Goal: Task Accomplishment & Management: Check status

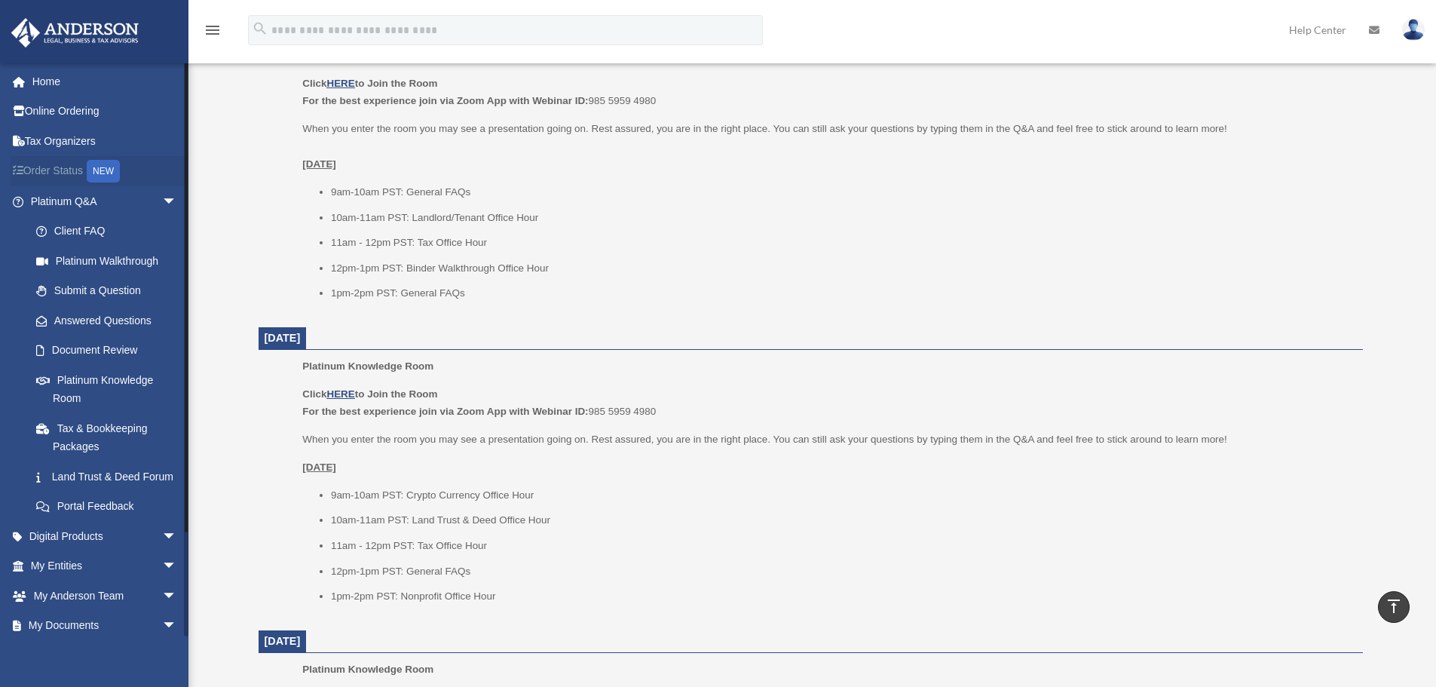
click at [63, 165] on link "Order Status NEW" at bounding box center [105, 171] width 189 height 31
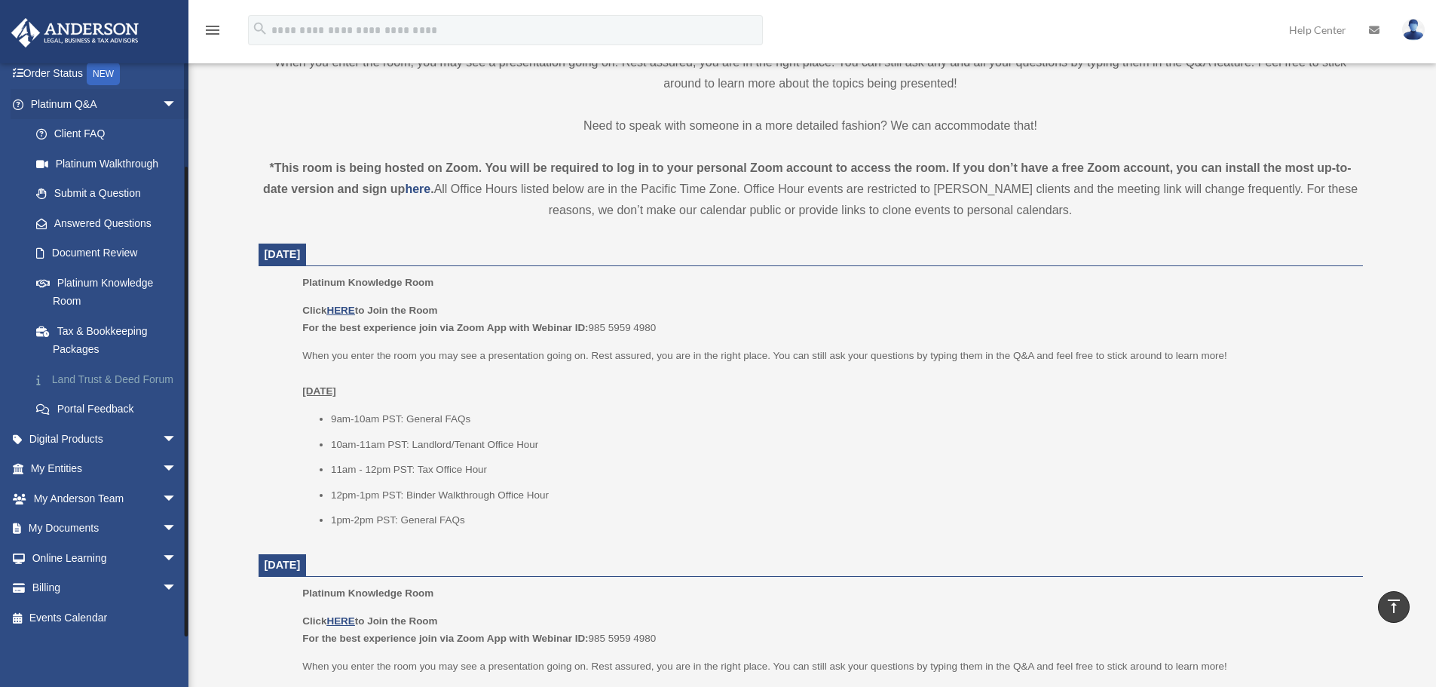
scroll to position [452, 0]
click at [162, 527] on span "arrow_drop_down" at bounding box center [177, 528] width 30 height 31
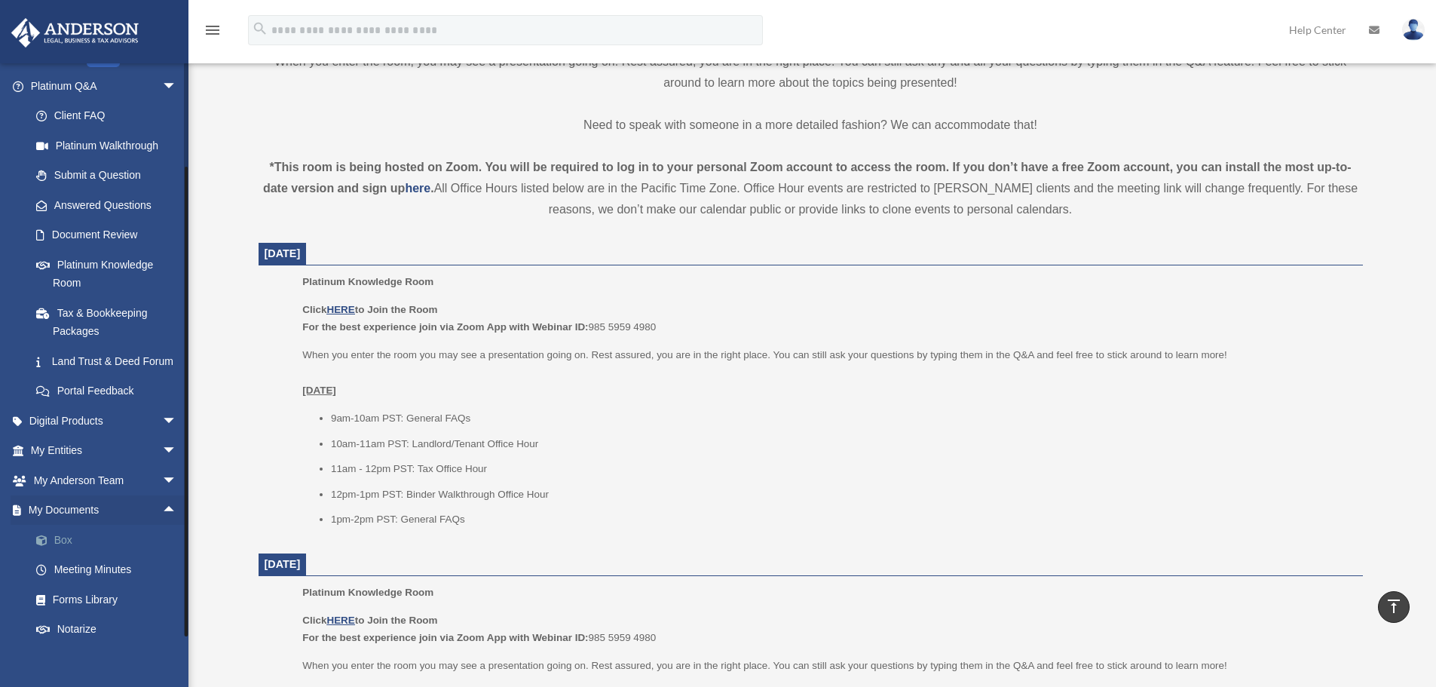
click at [62, 554] on link "Box" at bounding box center [110, 540] width 179 height 30
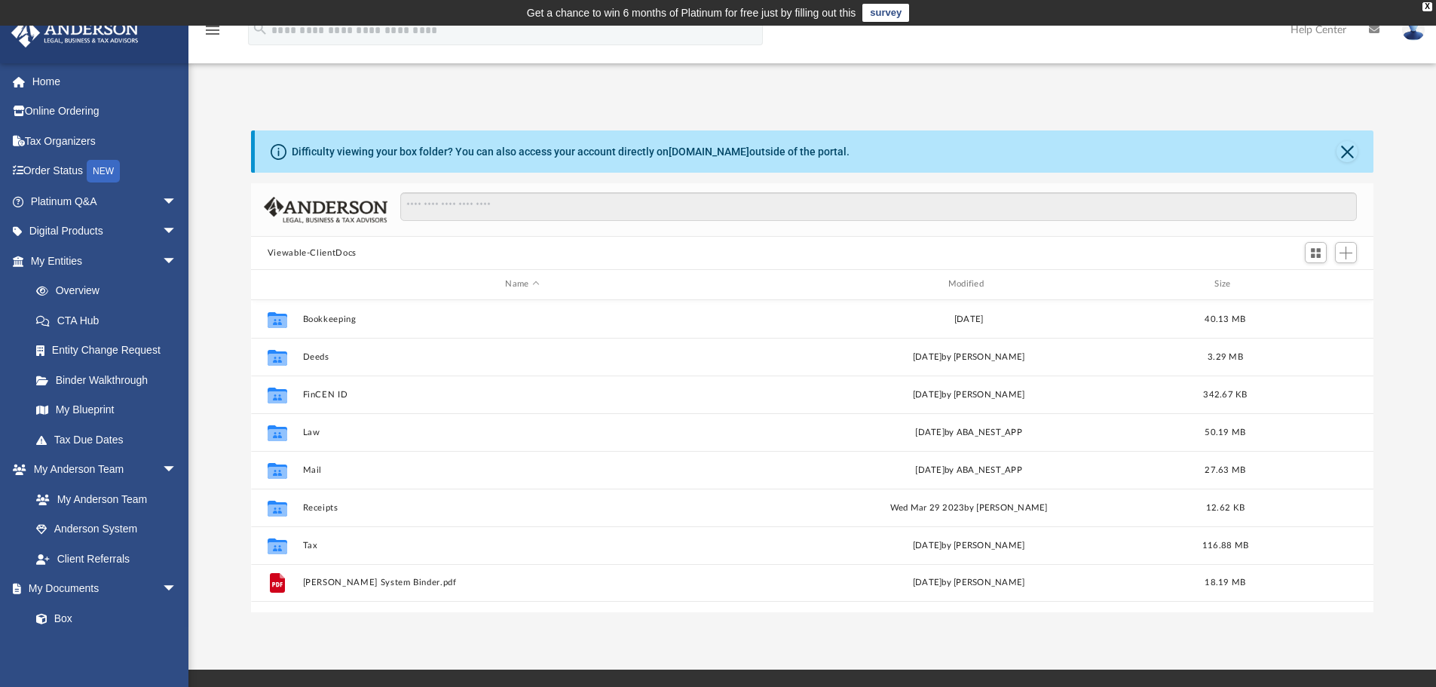
scroll to position [332, 1111]
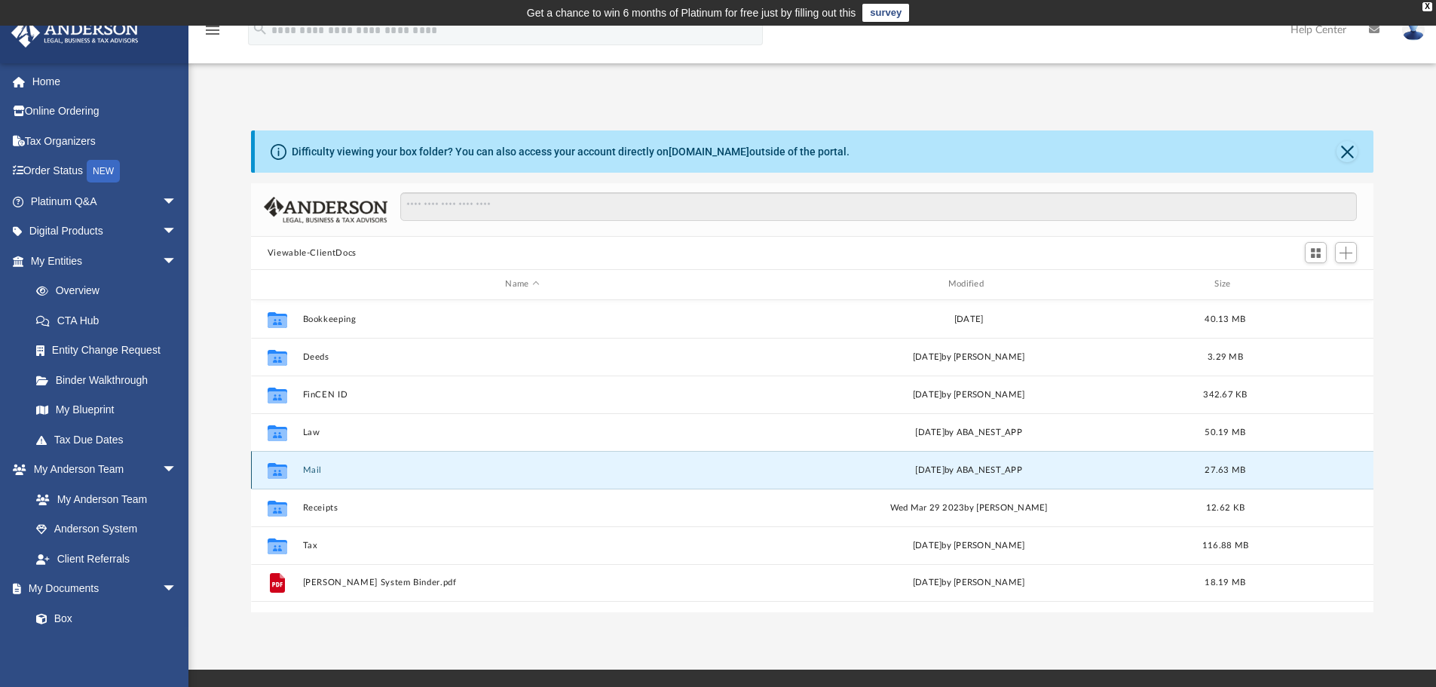
click at [312, 467] on button "Mail" at bounding box center [522, 470] width 440 height 10
click at [312, 465] on button "Mail" at bounding box center [522, 470] width 440 height 10
click at [312, 469] on button "Mail" at bounding box center [522, 470] width 440 height 10
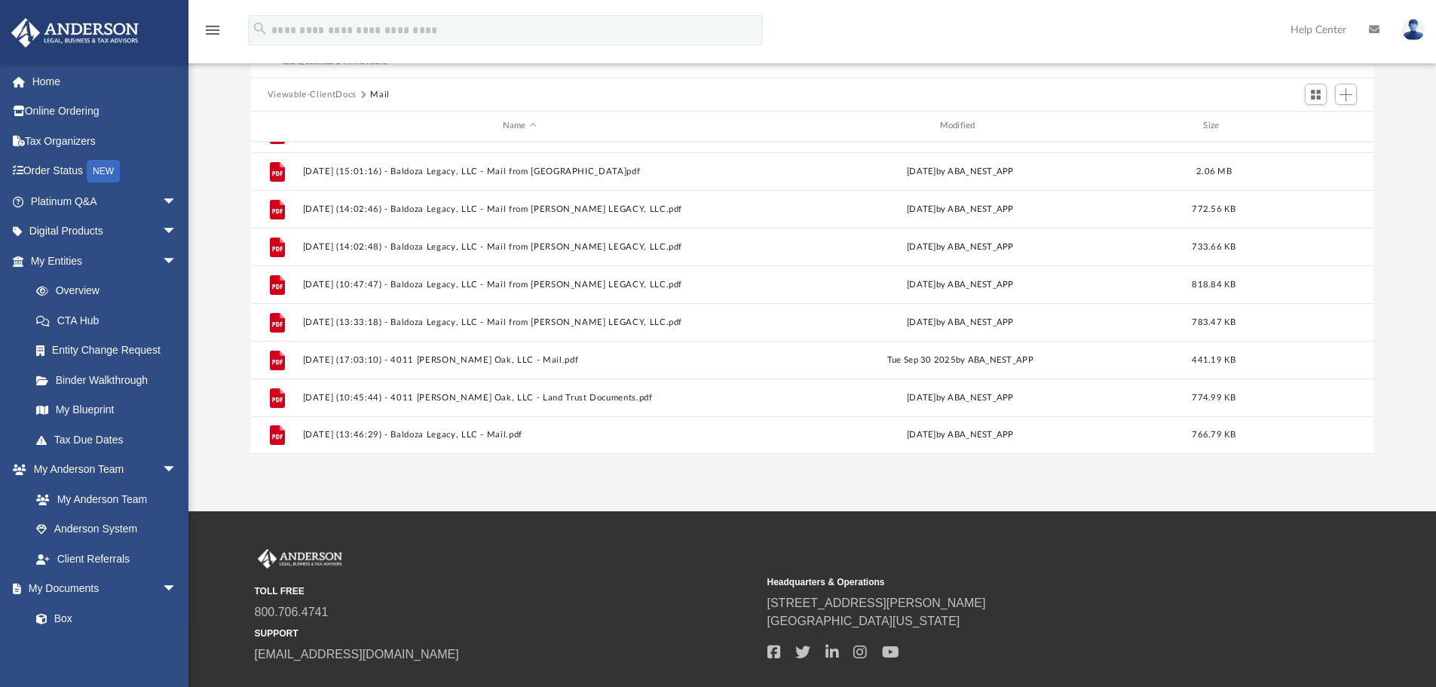
scroll to position [253, 0]
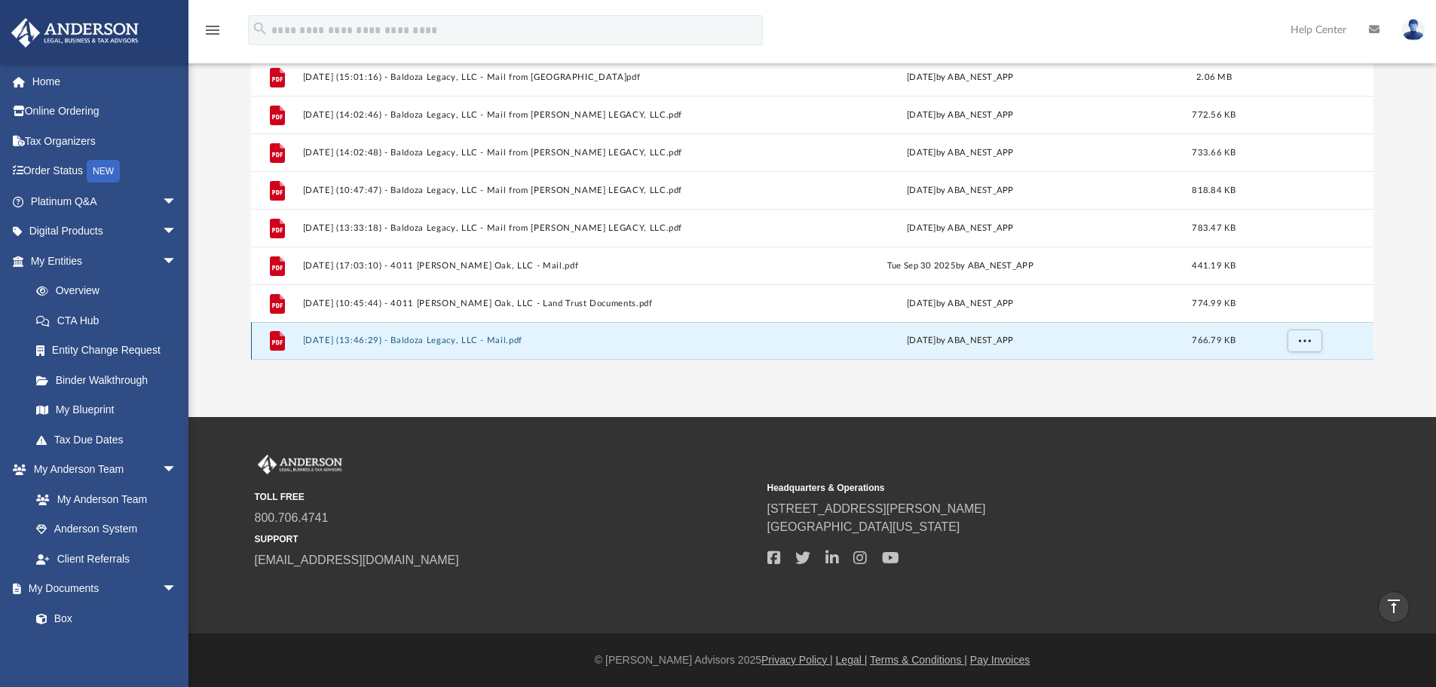
click at [455, 340] on button "[DATE] (13:46:29) - Baldoza Legacy, LLC - Mail.pdf" at bounding box center [519, 341] width 434 height 10
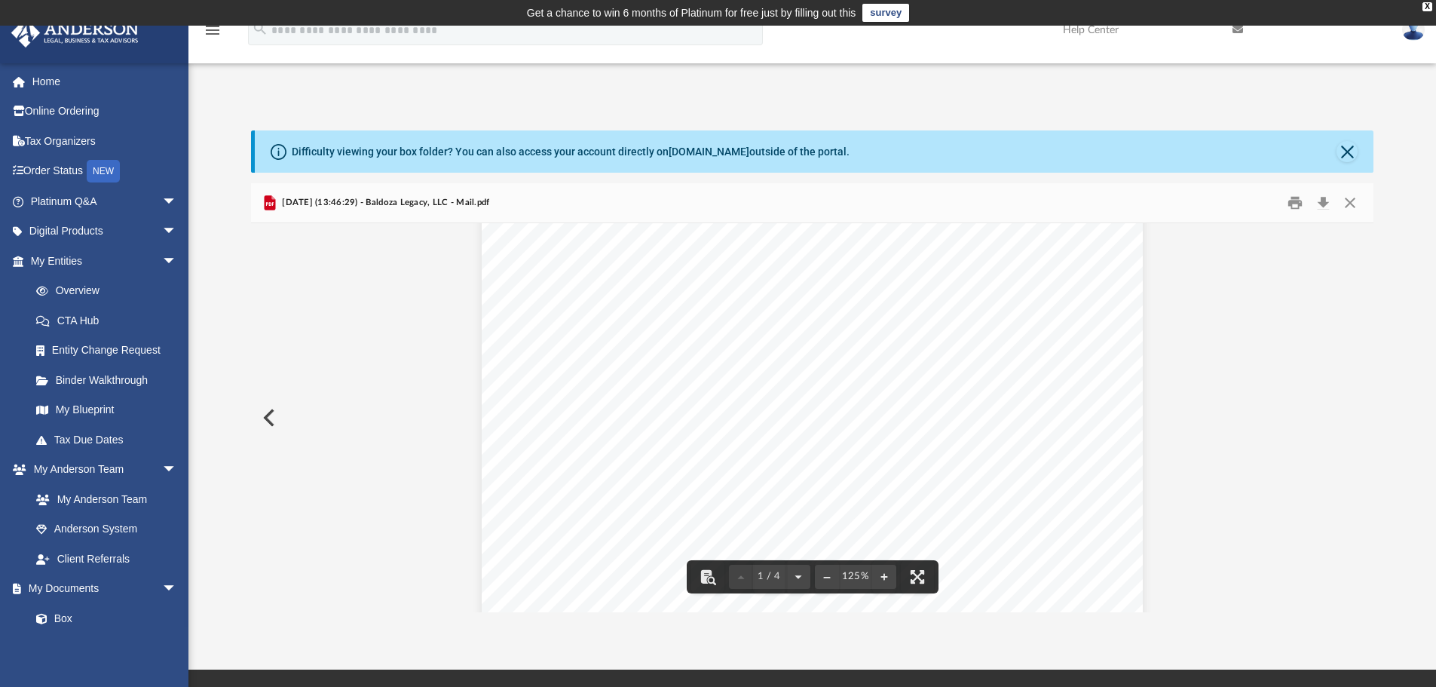
scroll to position [452, 0]
click at [1351, 198] on button "Close" at bounding box center [1350, 203] width 27 height 23
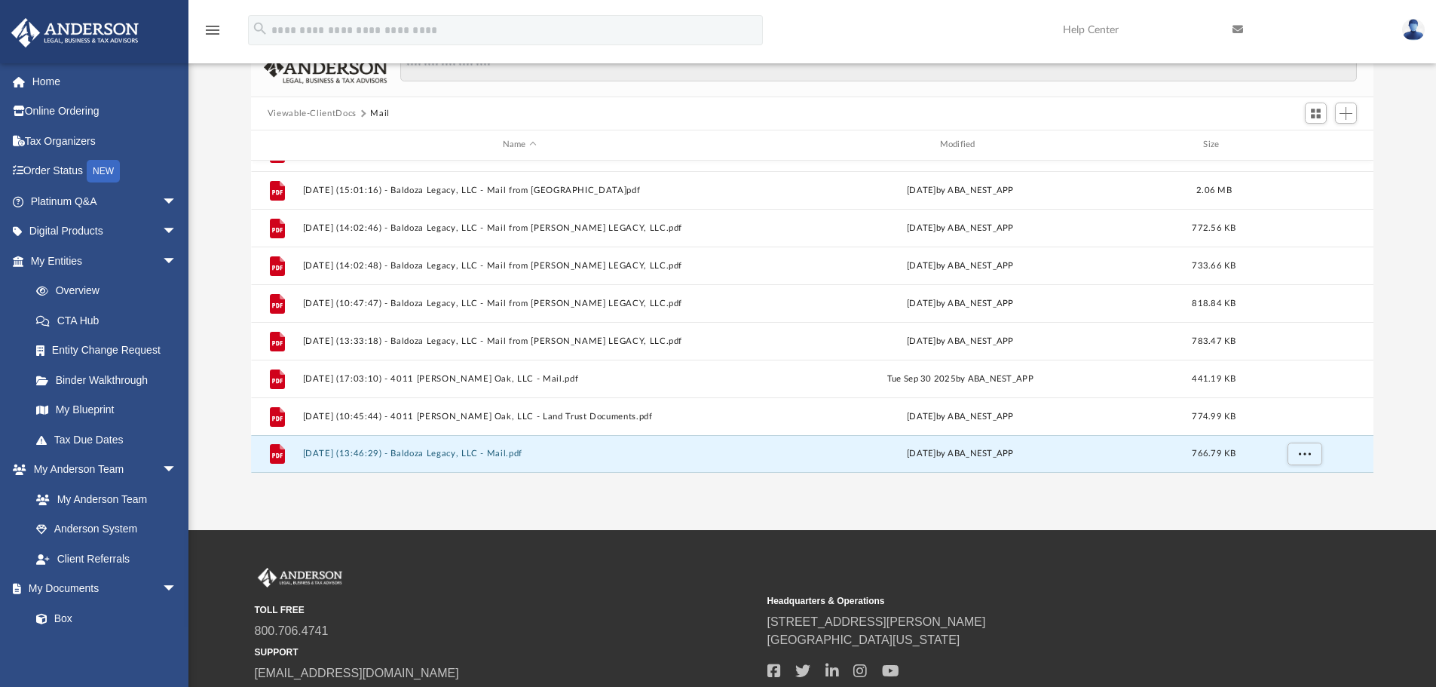
scroll to position [253, 0]
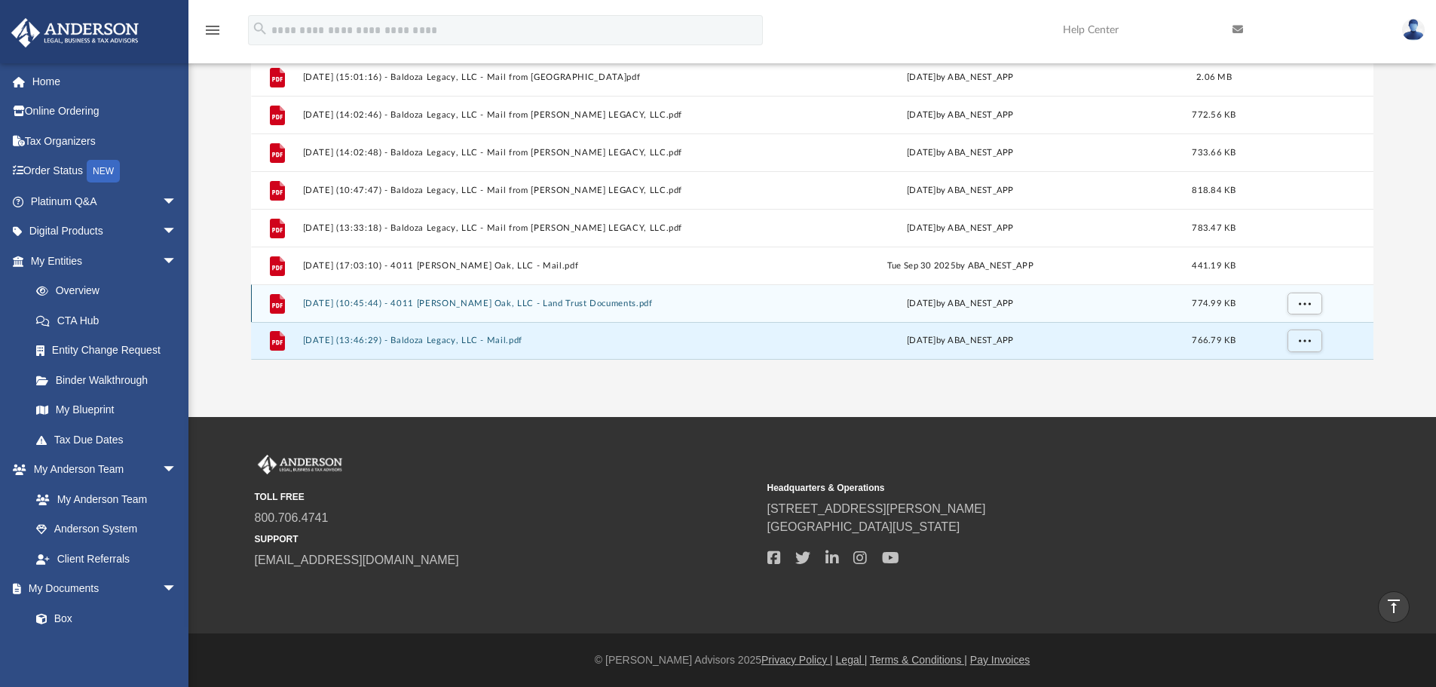
click at [452, 299] on button "[DATE] (10:45:44) - 4011 [PERSON_NAME] Oak, LLC - Land Trust Documents.pdf" at bounding box center [519, 304] width 434 height 10
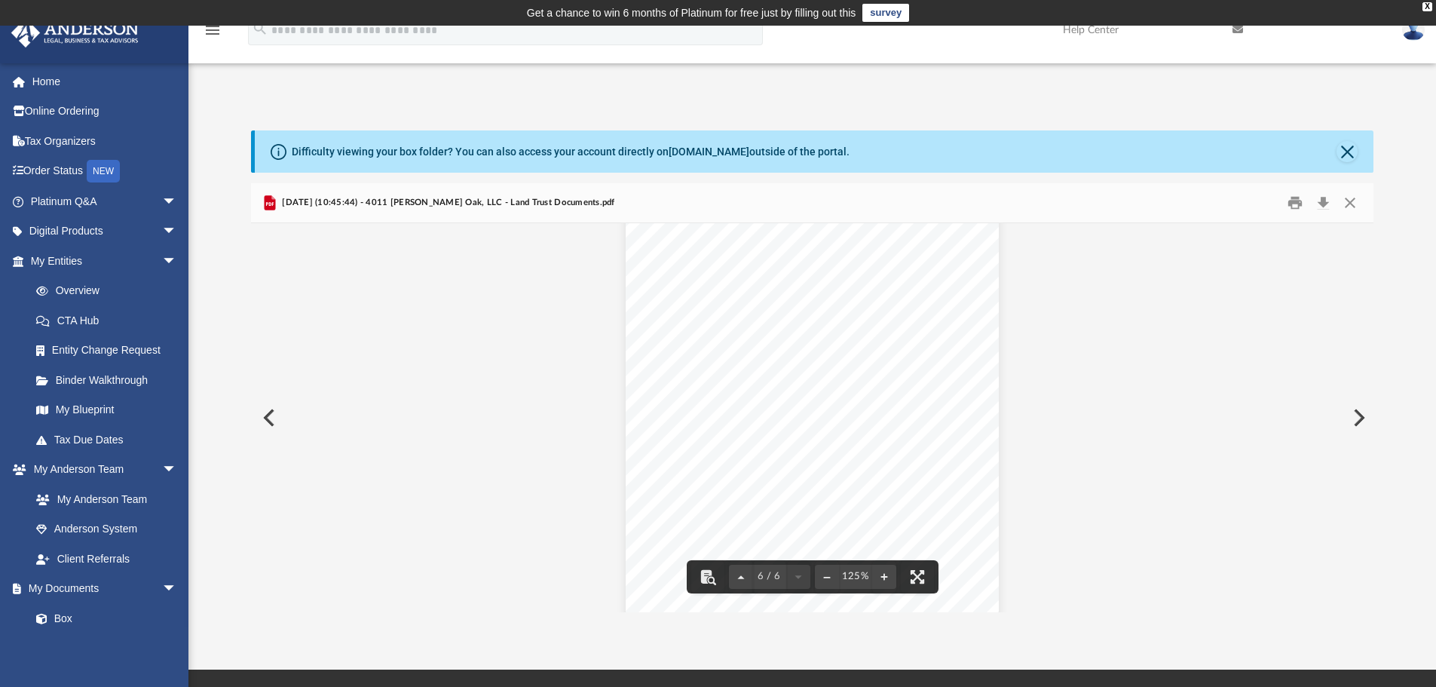
scroll to position [5045, 0]
click at [1354, 200] on button "Close" at bounding box center [1350, 203] width 27 height 23
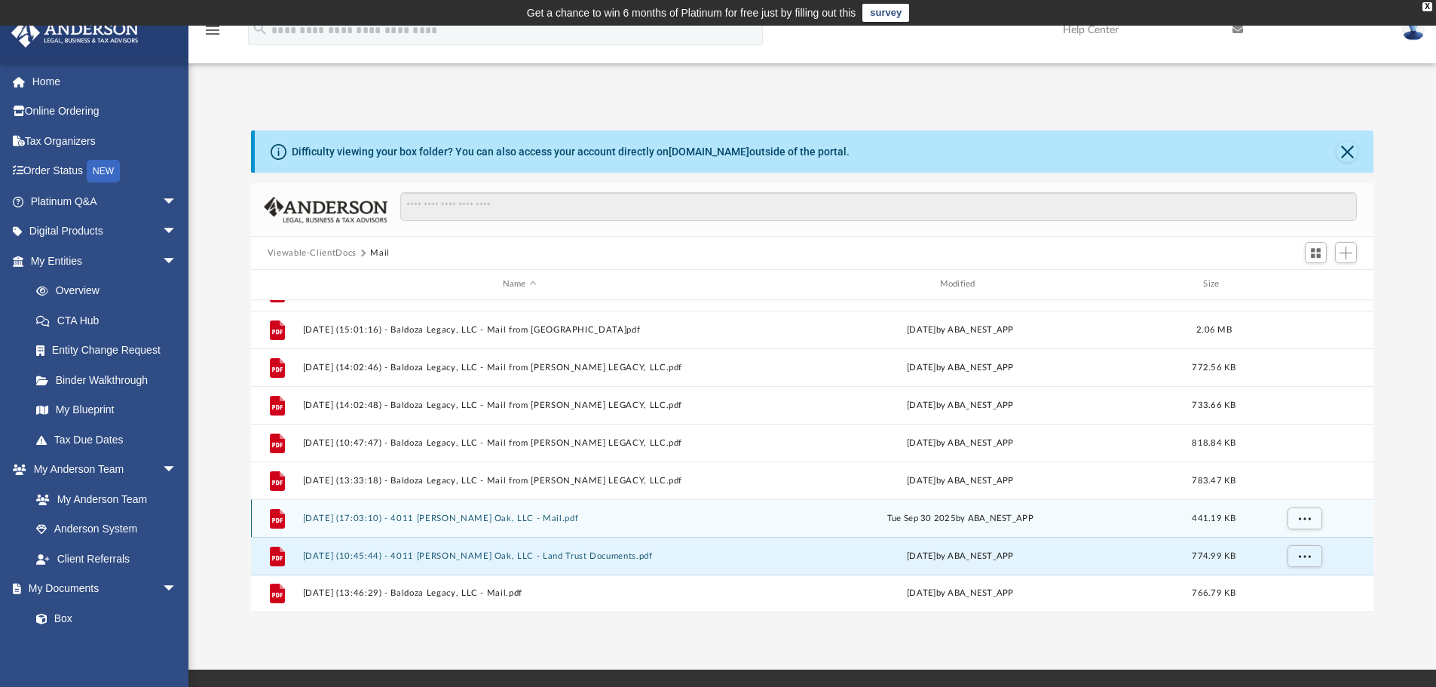
click at [494, 515] on button "[DATE] (17:03:10) - 4011 [PERSON_NAME] Oak, LLC - Mail.pdf" at bounding box center [519, 518] width 434 height 10
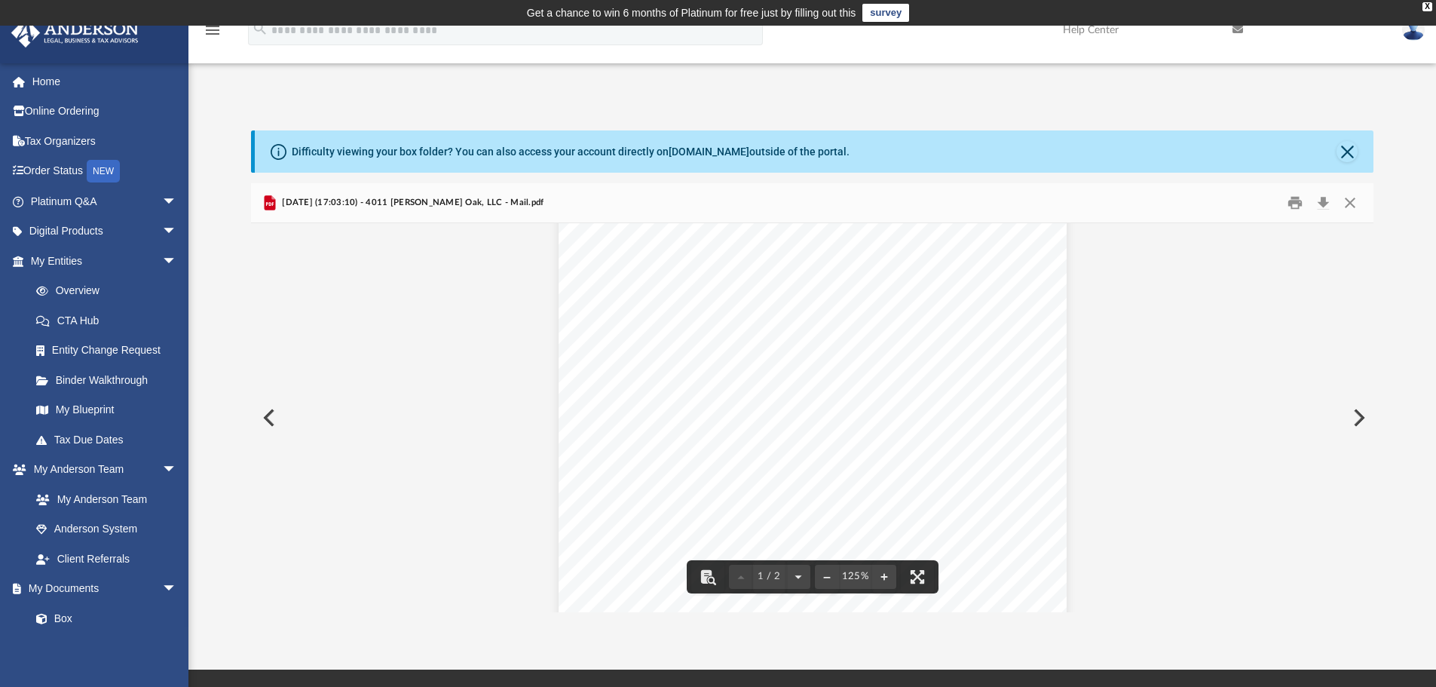
scroll to position [75, 0]
click at [1353, 201] on button "Close" at bounding box center [1350, 203] width 27 height 23
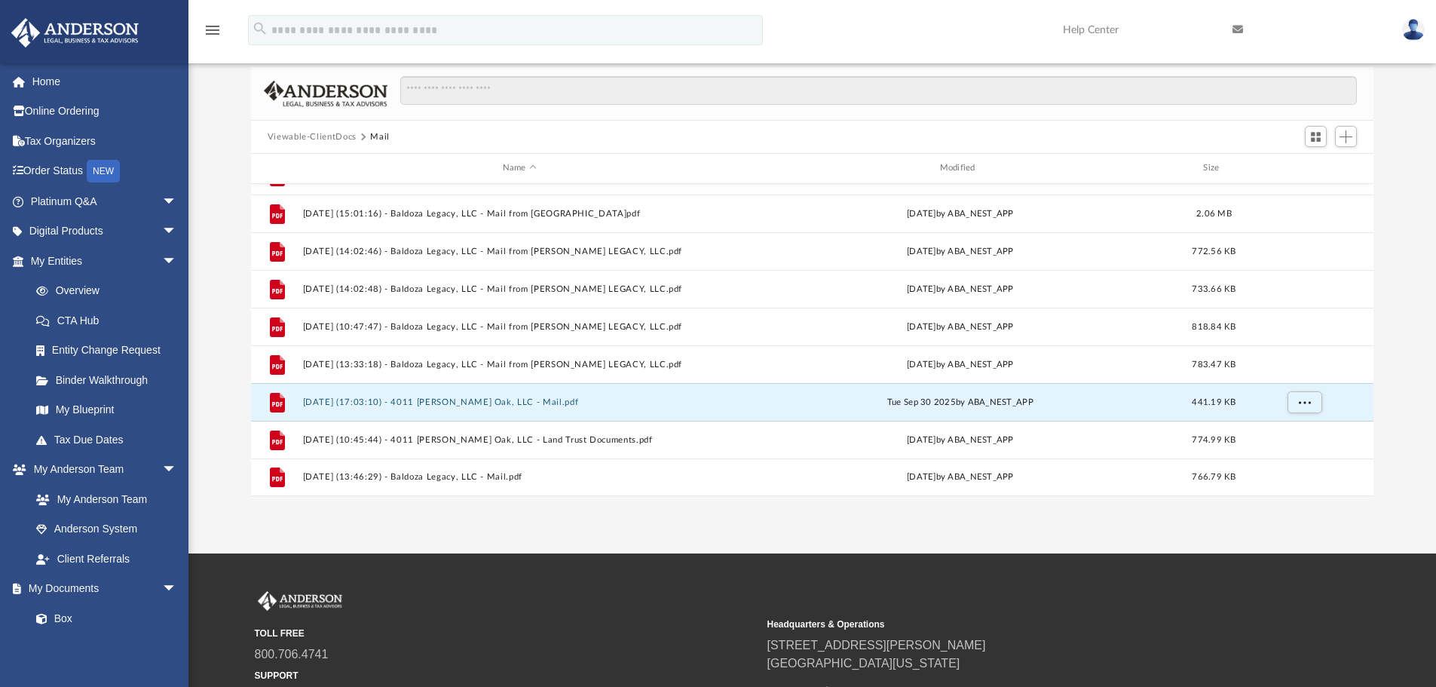
scroll to position [253, 0]
